Goal: Information Seeking & Learning: Compare options

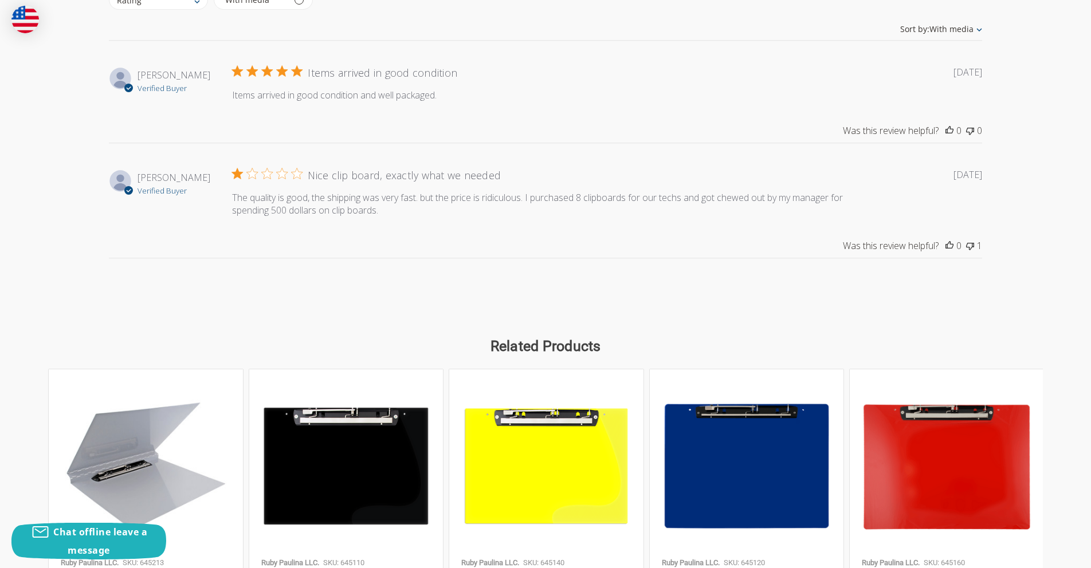
scroll to position [1705, 0]
